Goal: Transaction & Acquisition: Purchase product/service

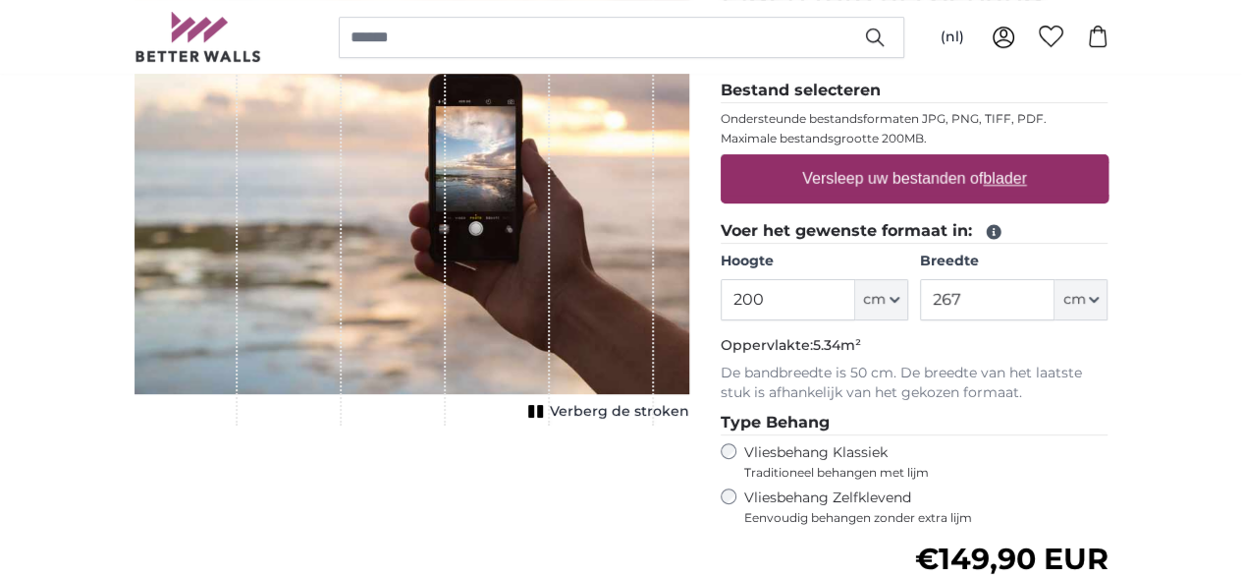
scroll to position [295, 0]
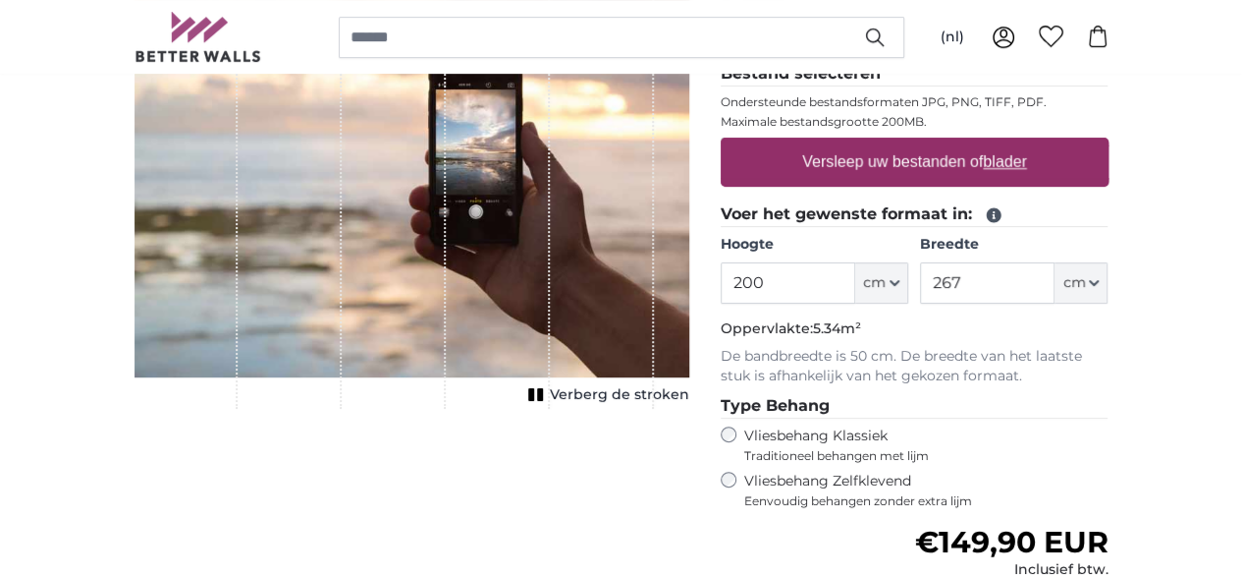
click at [1035, 158] on label "Versleep uw bestanden of blader" at bounding box center [915, 161] width 241 height 39
click at [1035, 143] on input "Versleep uw bestanden of blader" at bounding box center [915, 140] width 388 height 6
type input "**********"
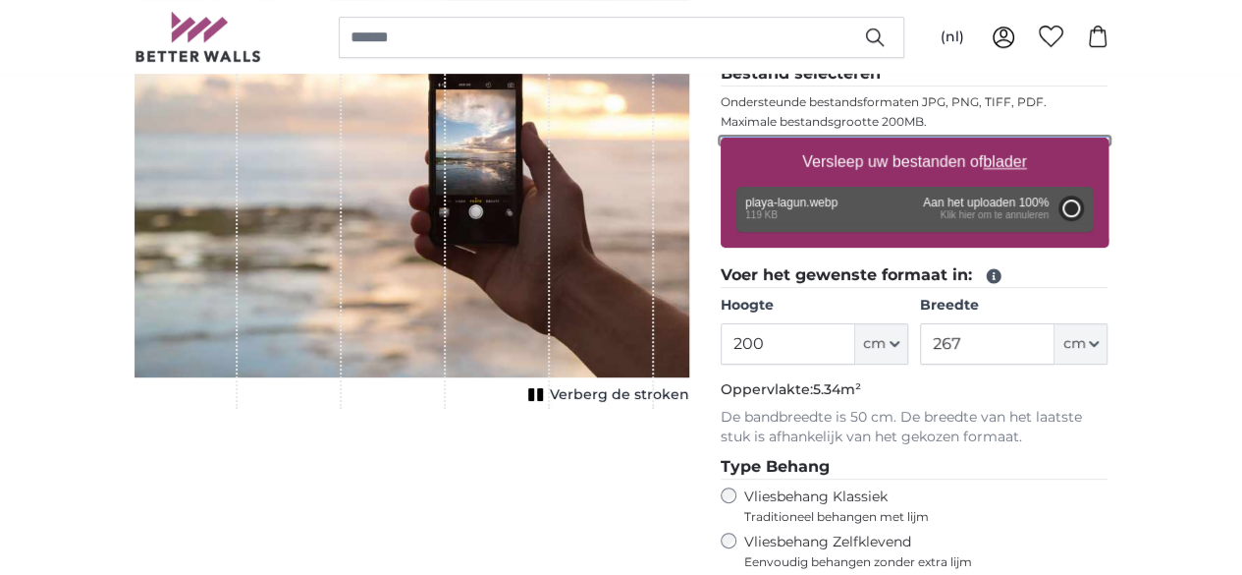
type input "64"
type input "96"
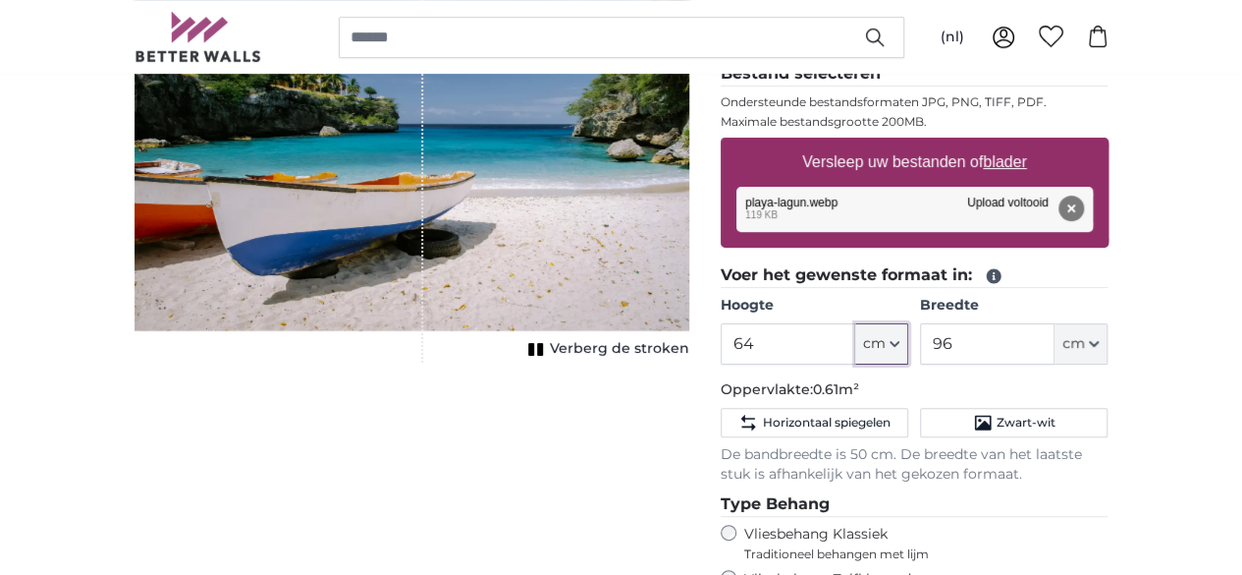
click at [900, 339] on icon "button" at bounding box center [895, 344] width 10 height 10
click at [855, 342] on input "64" at bounding box center [788, 343] width 135 height 41
type input "6"
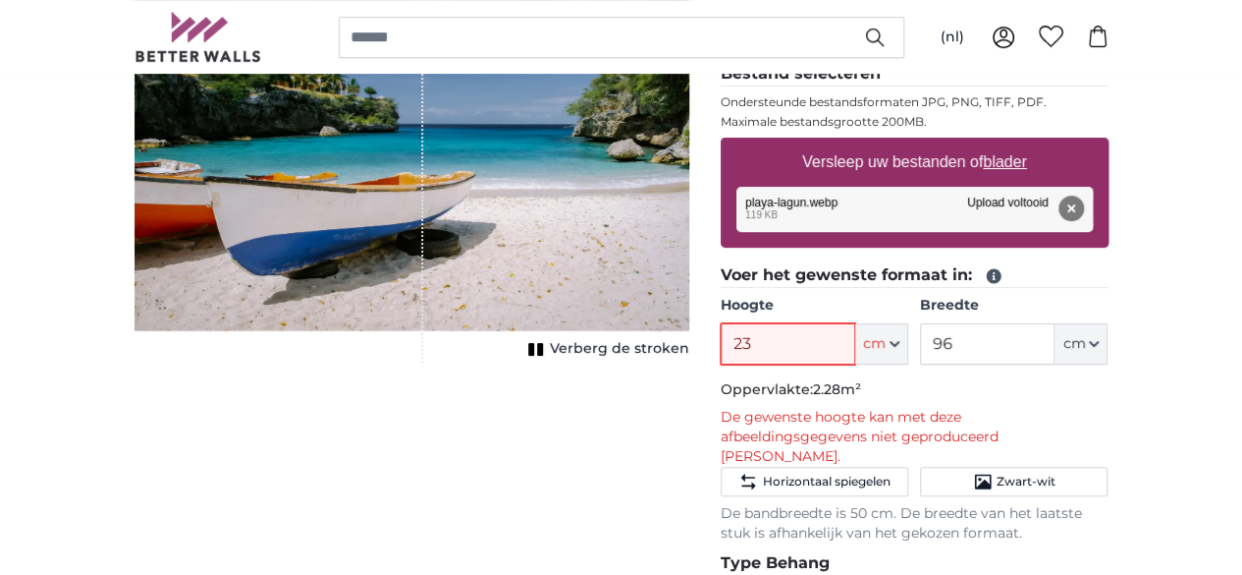
type input "2"
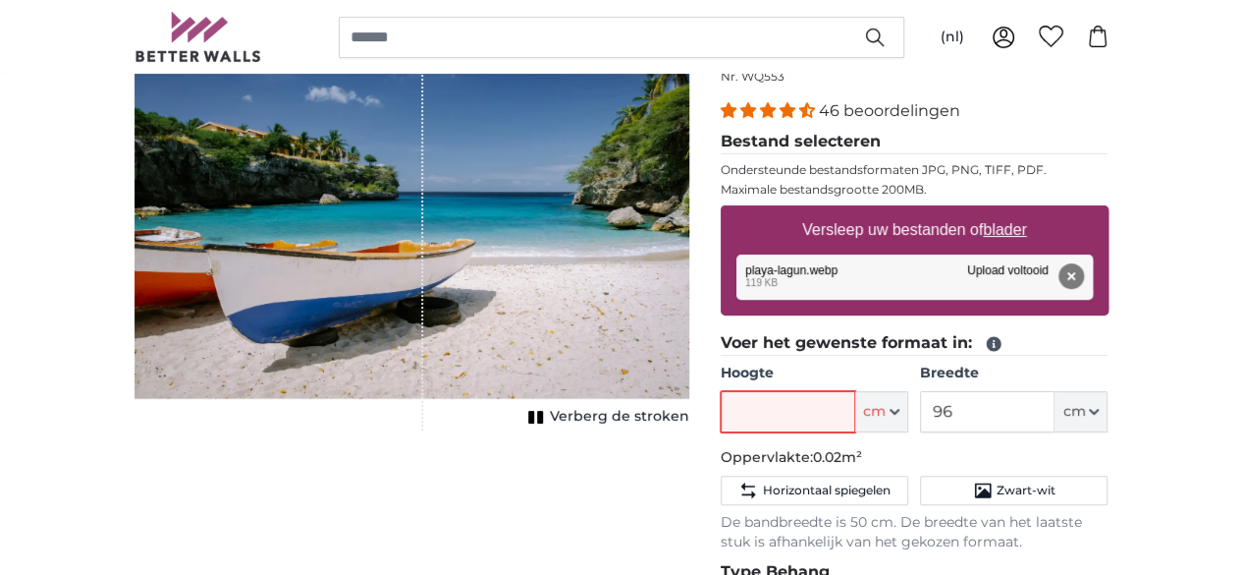
scroll to position [196, 0]
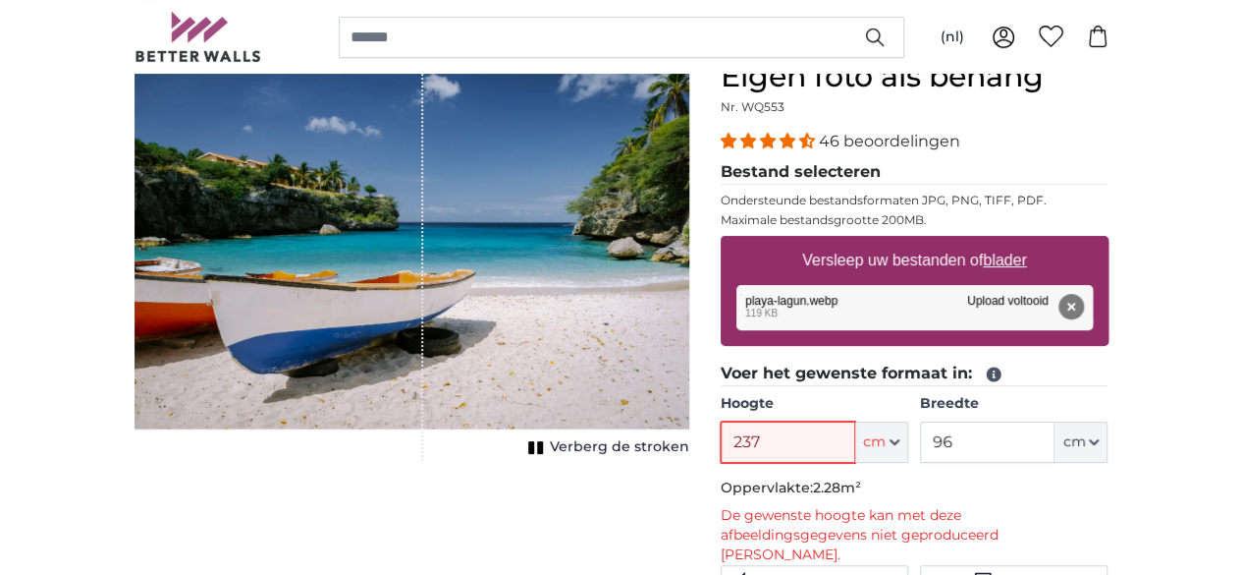
type input "237"
click at [1055, 437] on input "96" at bounding box center [987, 441] width 135 height 41
type input "9"
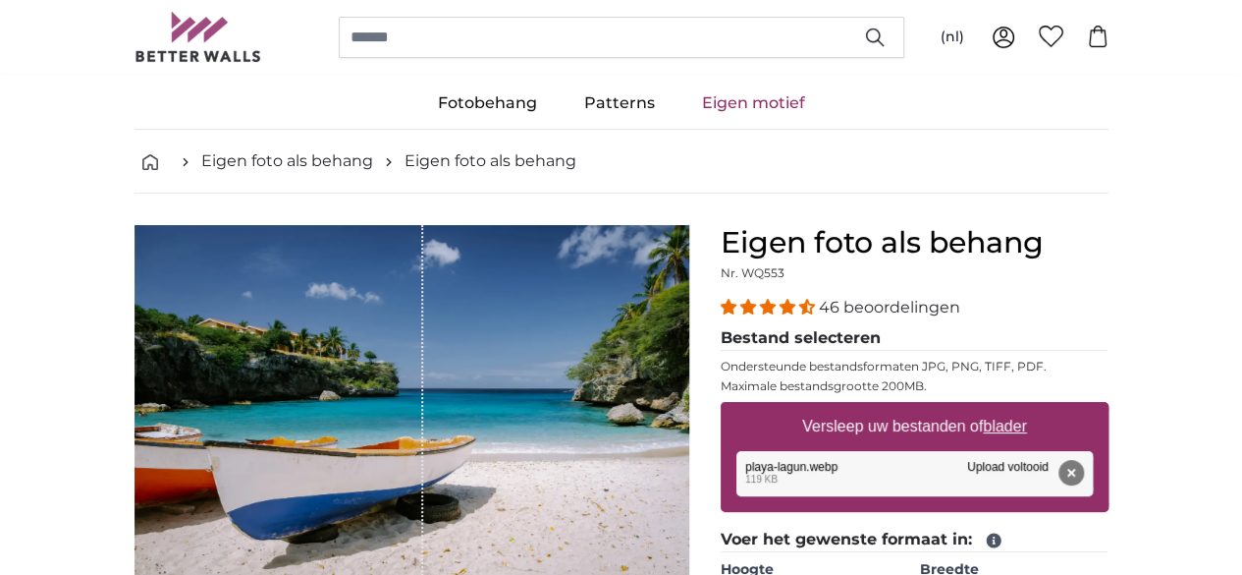
scroll to position [0, 0]
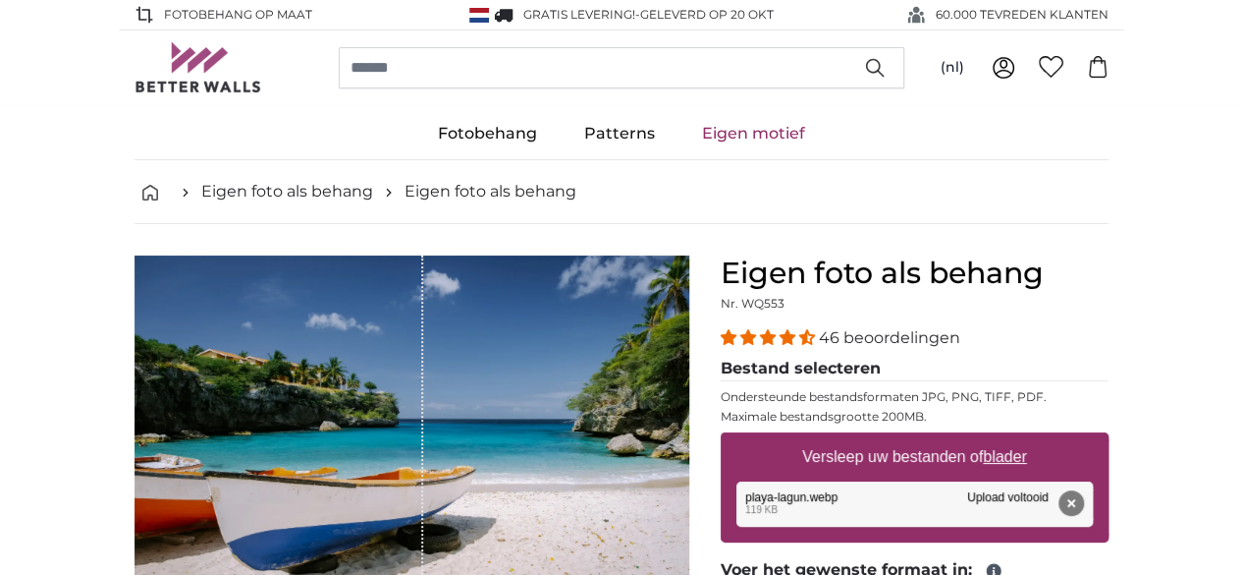
type input "318"
click at [1035, 453] on label "Versleep uw bestanden of blader" at bounding box center [915, 456] width 241 height 39
click at [1052, 438] on input "Versleep uw bestanden of blader" at bounding box center [915, 435] width 388 height 6
type input "**********"
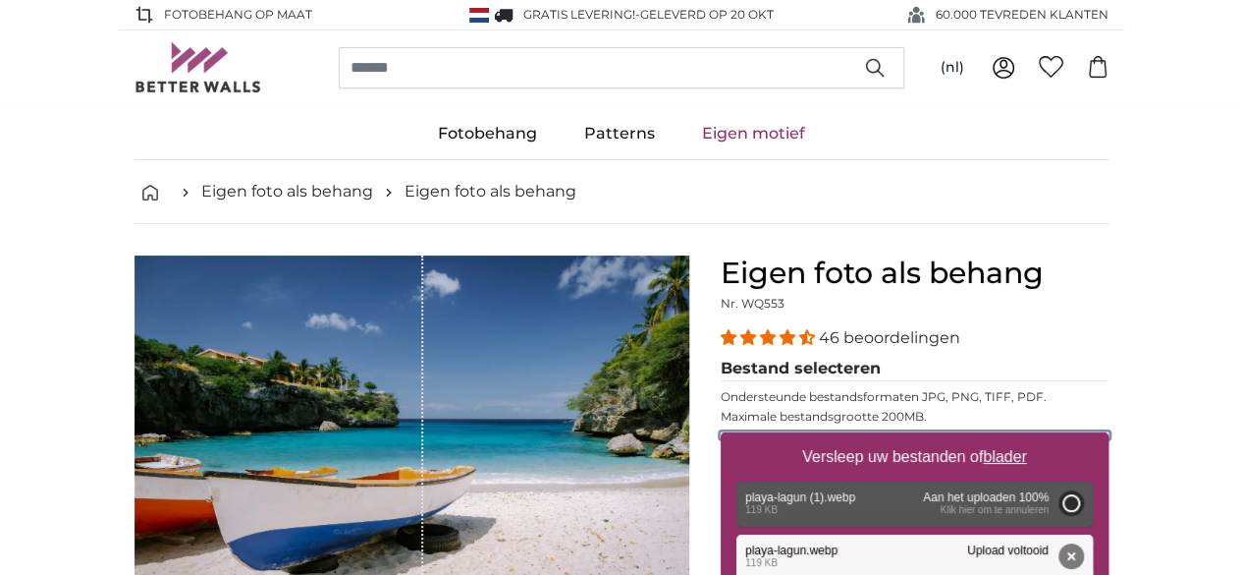
type input "64"
type input "96"
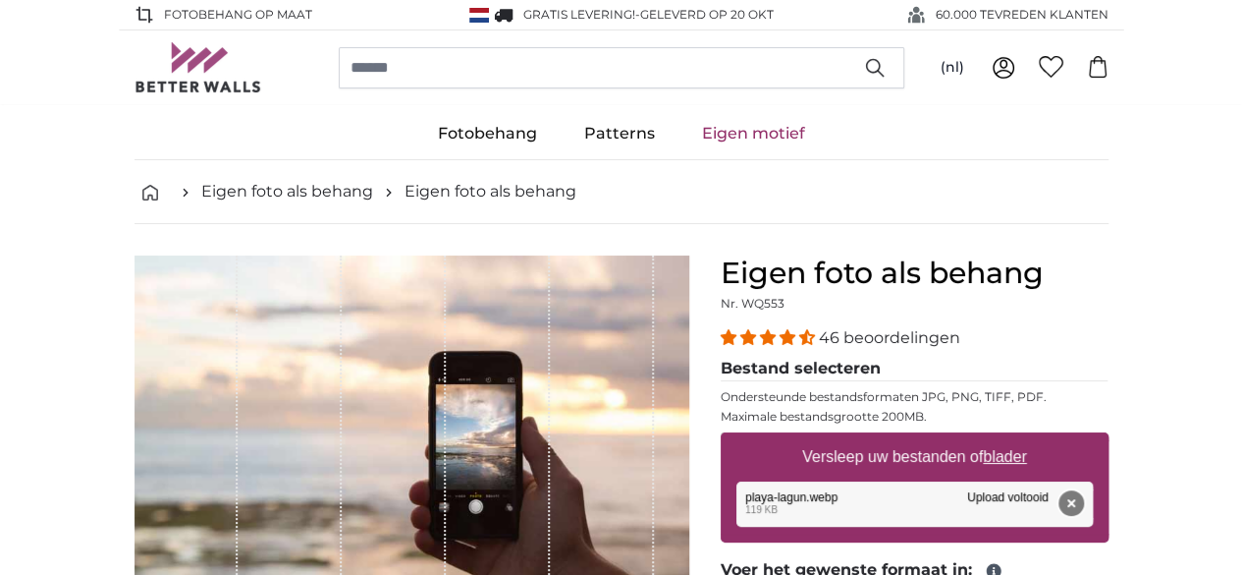
click at [1083, 497] on button "Verwijderen" at bounding box center [1071, 503] width 26 height 26
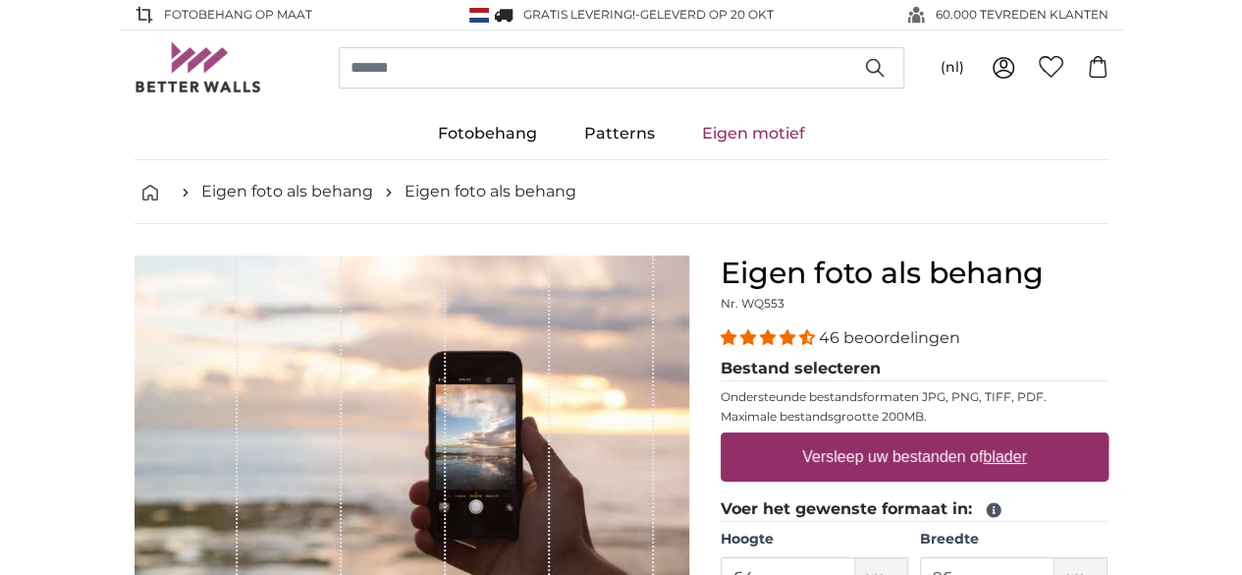
click at [1026, 459] on u "blader" at bounding box center [1004, 456] width 43 height 17
click at [1109, 438] on input "Versleep uw bestanden of blader" at bounding box center [915, 435] width 388 height 6
type input "**********"
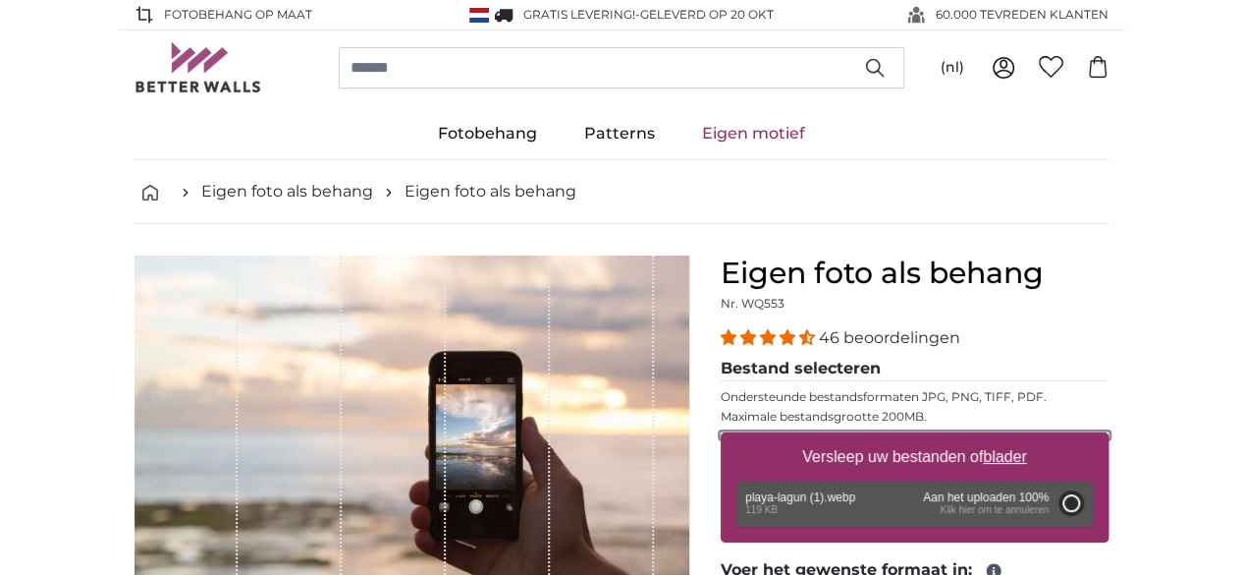
type input "64"
type input "96"
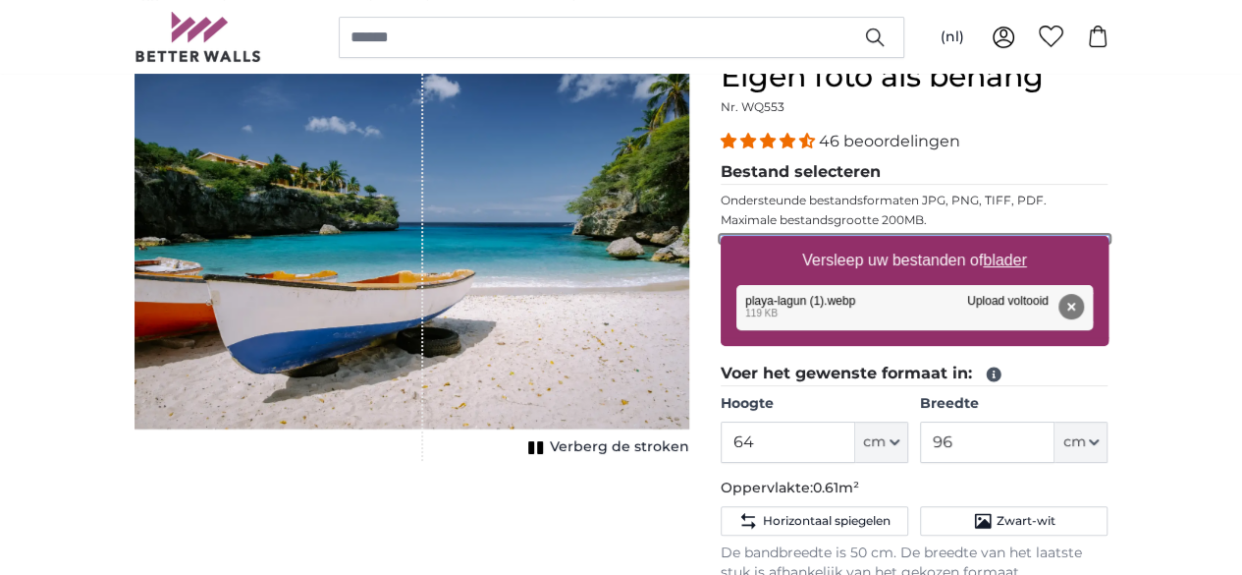
scroll to position [393, 0]
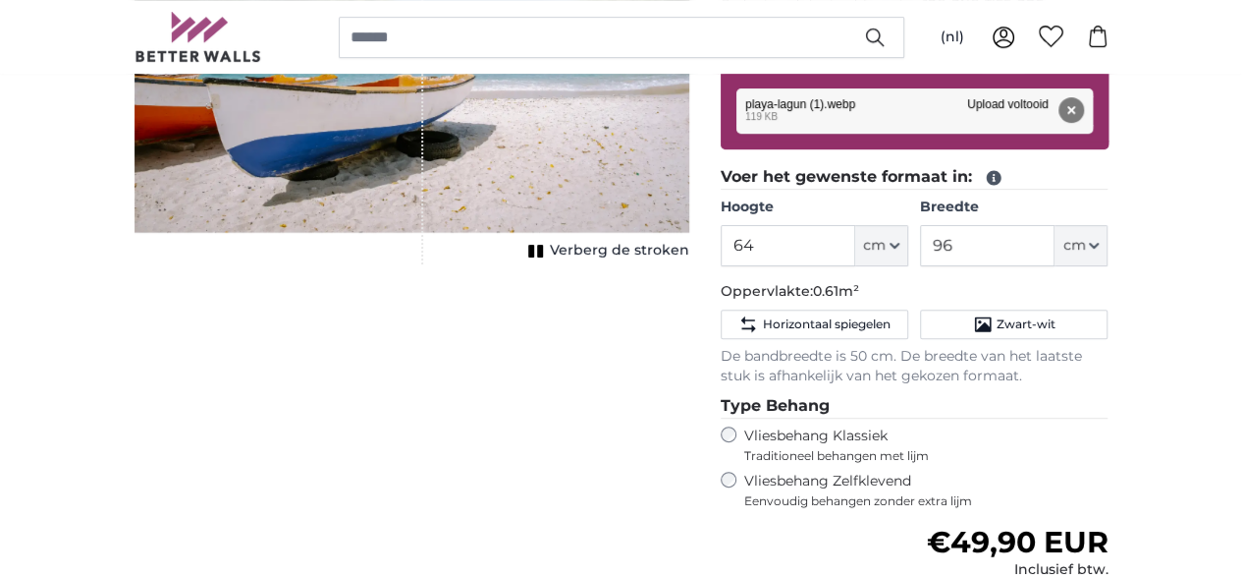
click at [689, 260] on span "Verberg de stroken" at bounding box center [619, 251] width 139 height 20
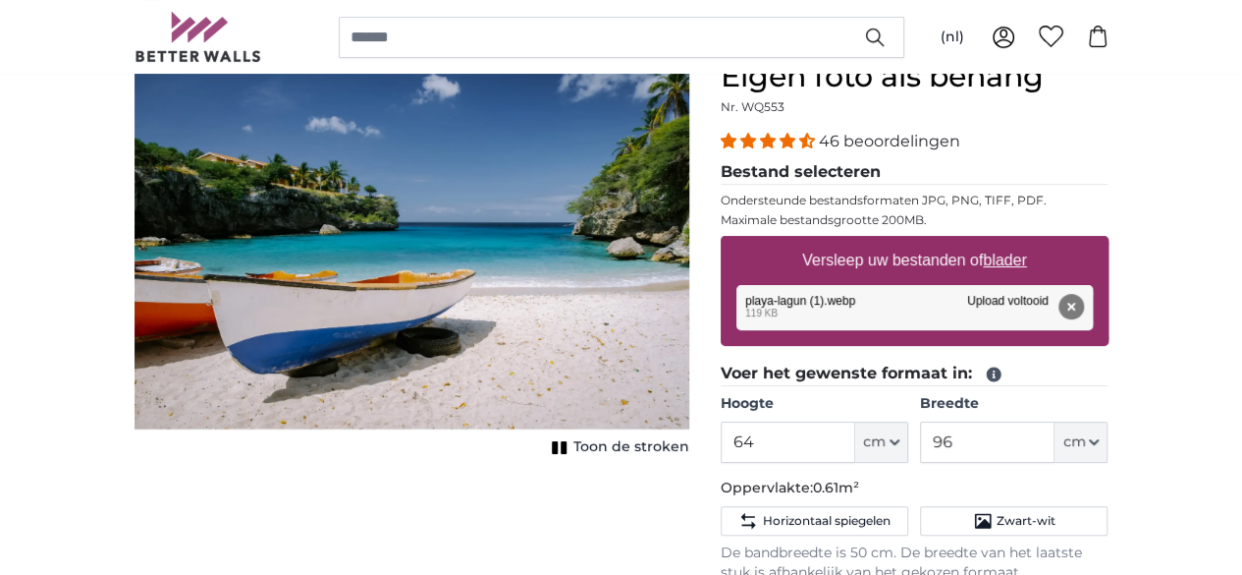
scroll to position [196, 0]
